Goal: Transaction & Acquisition: Purchase product/service

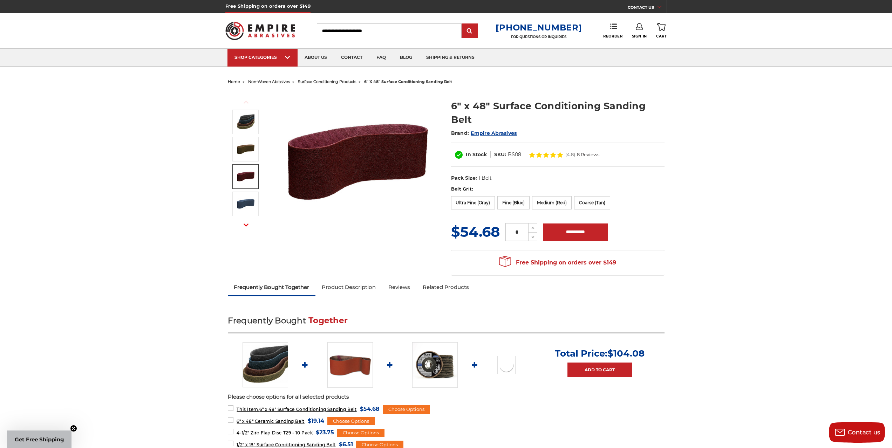
click at [246, 171] on img at bounding box center [246, 177] width 18 height 18
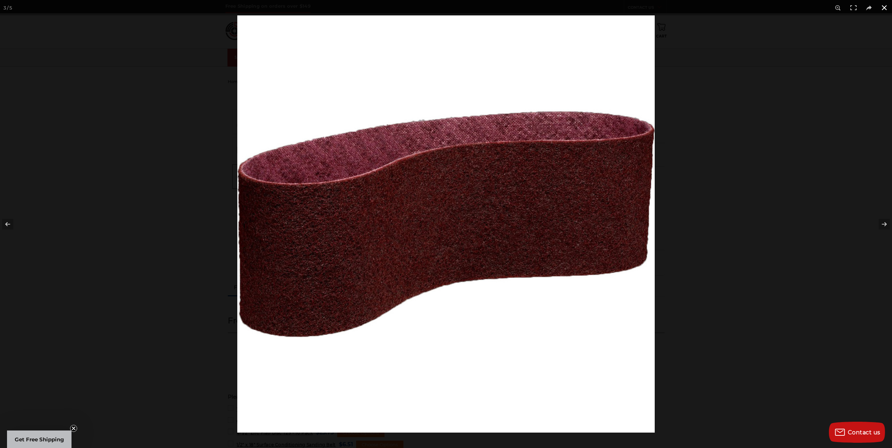
click at [883, 8] on button at bounding box center [884, 7] width 15 height 15
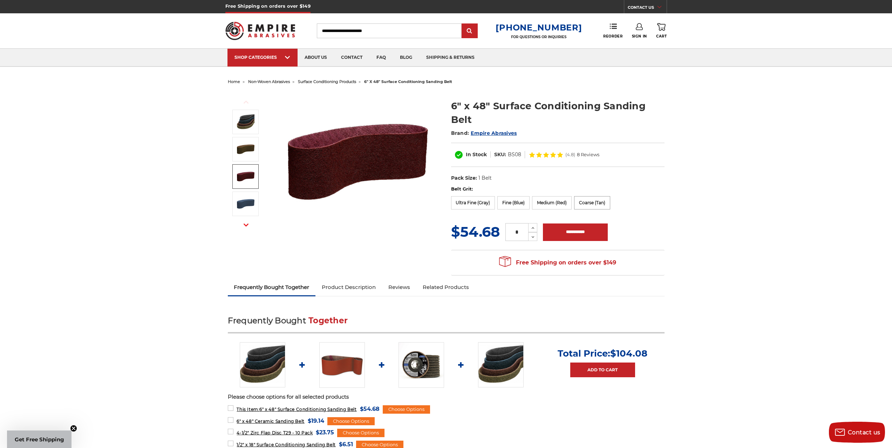
click at [601, 202] on label "Coarse (Tan)" at bounding box center [592, 202] width 36 height 13
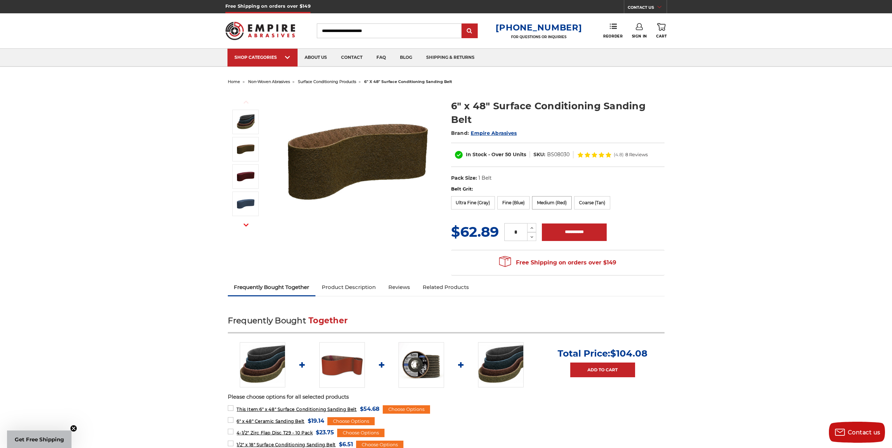
click at [560, 204] on label "Medium (Red)" at bounding box center [552, 202] width 40 height 13
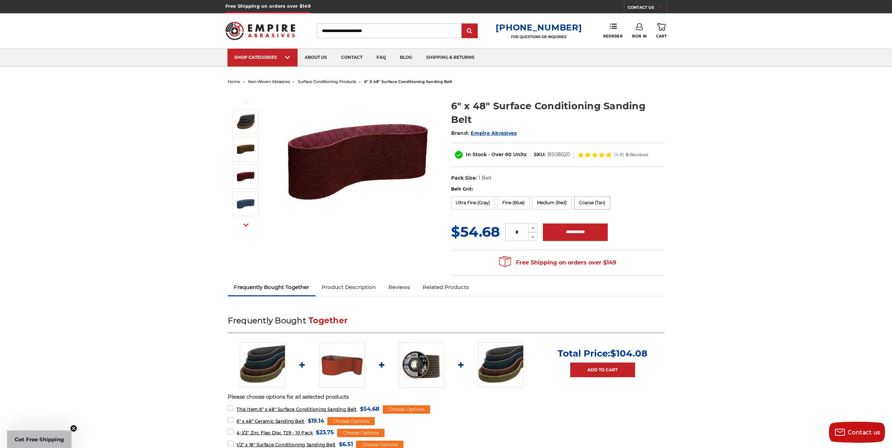
click at [587, 197] on label "Coarse (Tan)" at bounding box center [592, 202] width 36 height 13
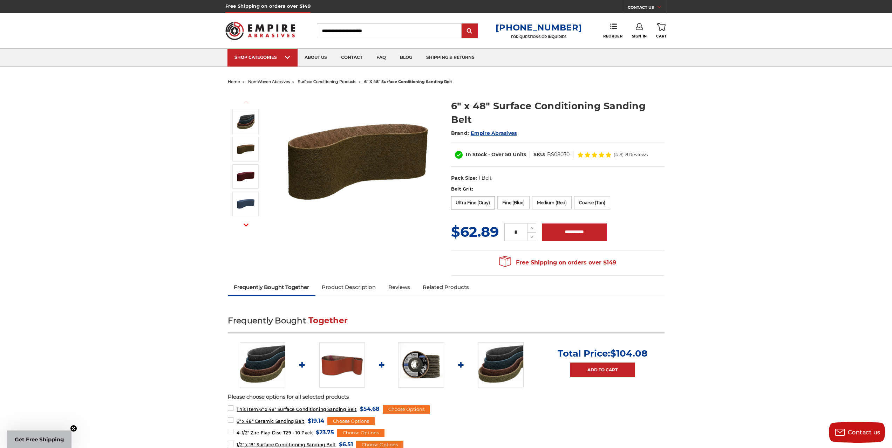
click at [479, 205] on label "Ultra Fine (Gray)" at bounding box center [473, 202] width 44 height 13
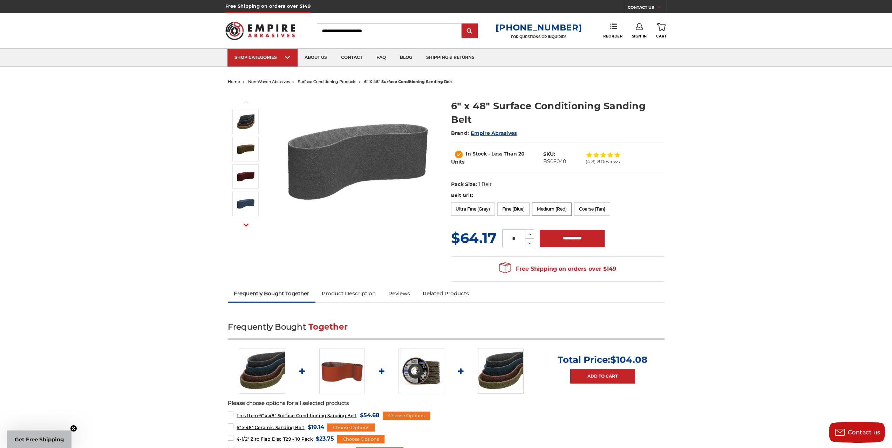
click at [560, 210] on label "Medium (Red)" at bounding box center [552, 209] width 40 height 13
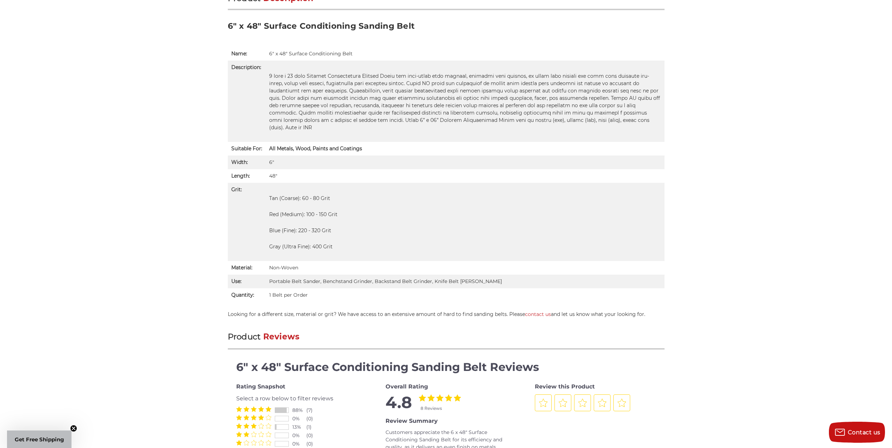
scroll to position [491, 0]
